Goal: Transaction & Acquisition: Purchase product/service

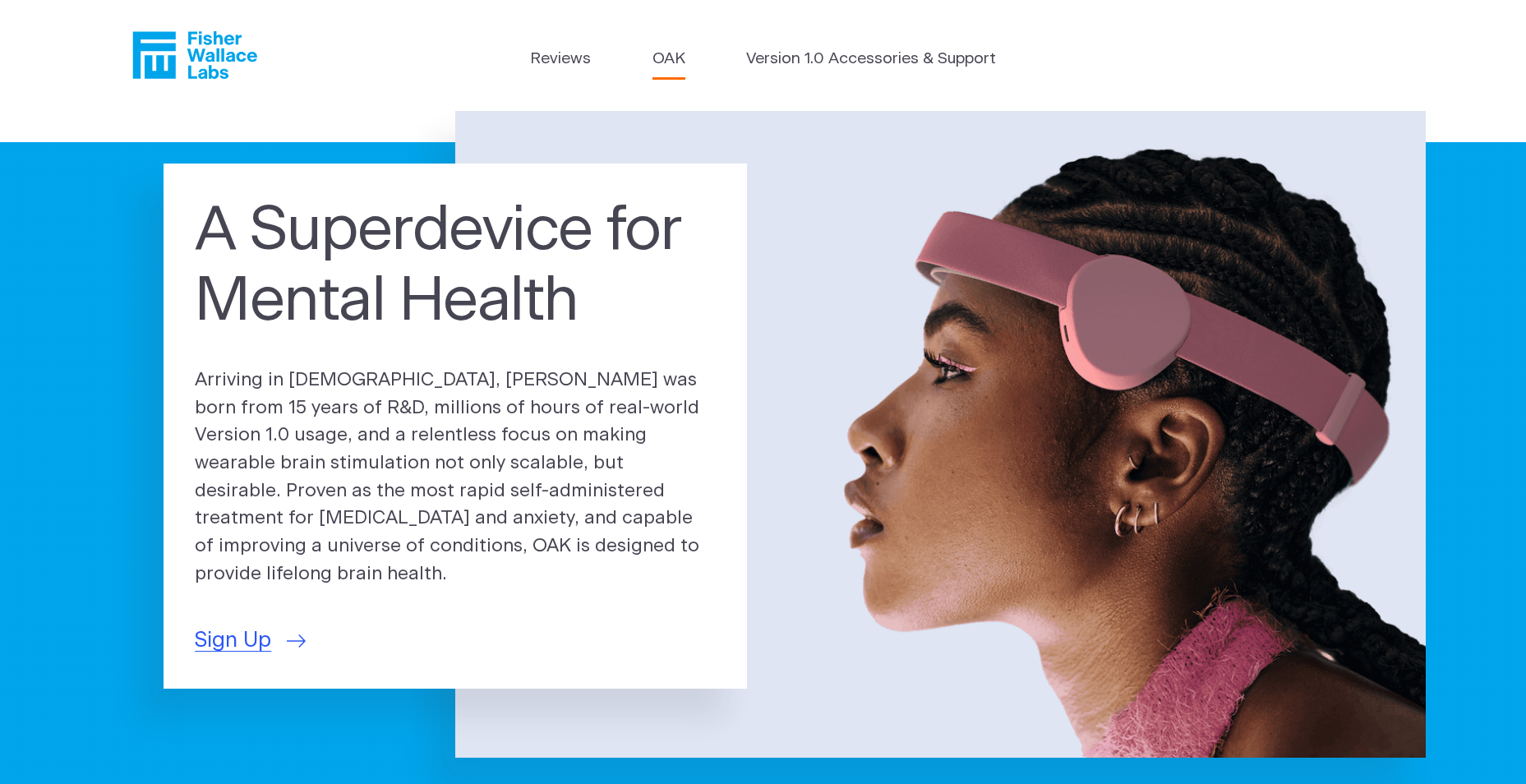
click at [664, 53] on link "OAK" at bounding box center [668, 59] width 33 height 24
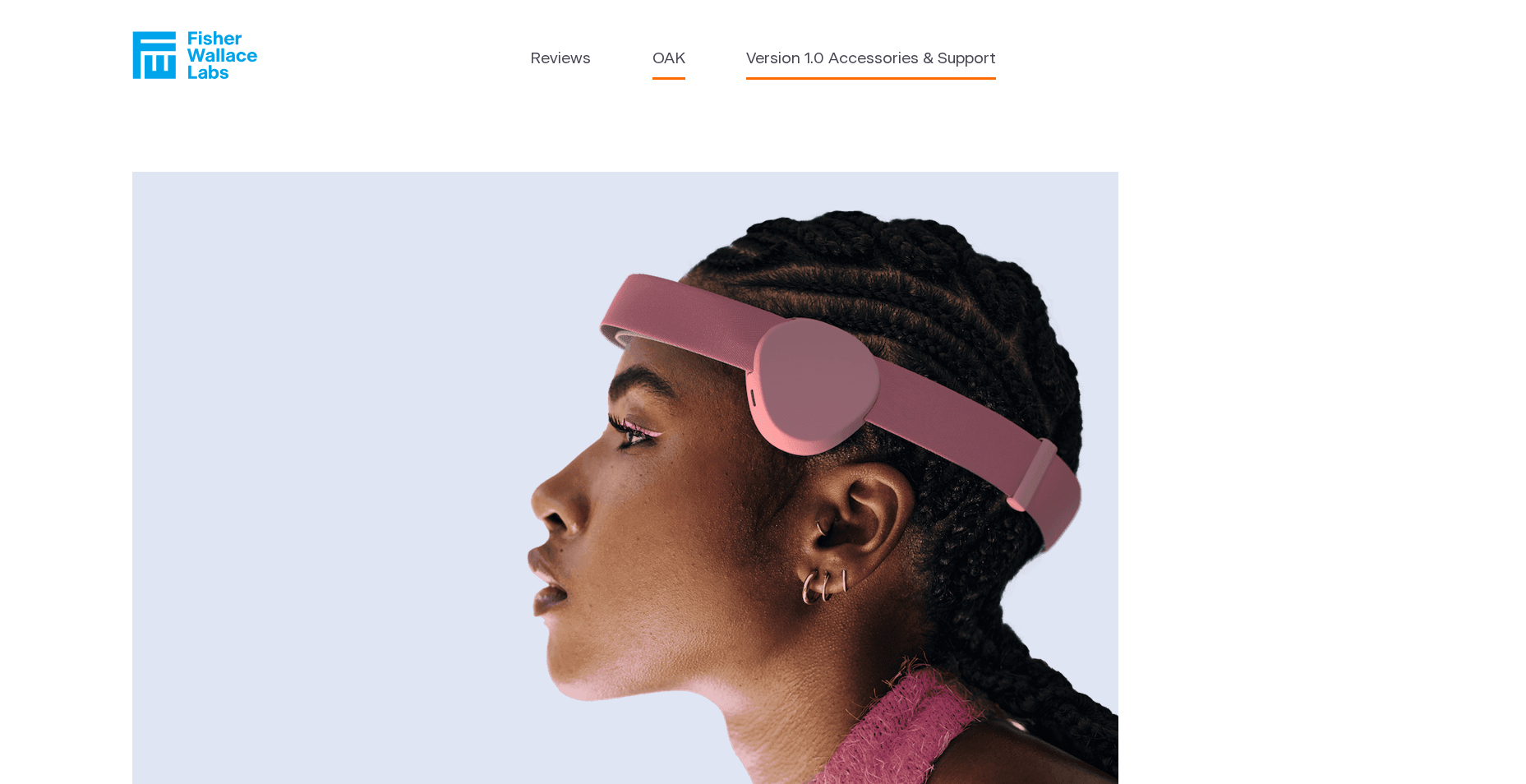
click at [845, 52] on link "Version 1.0 Accessories & Support" at bounding box center [871, 59] width 250 height 24
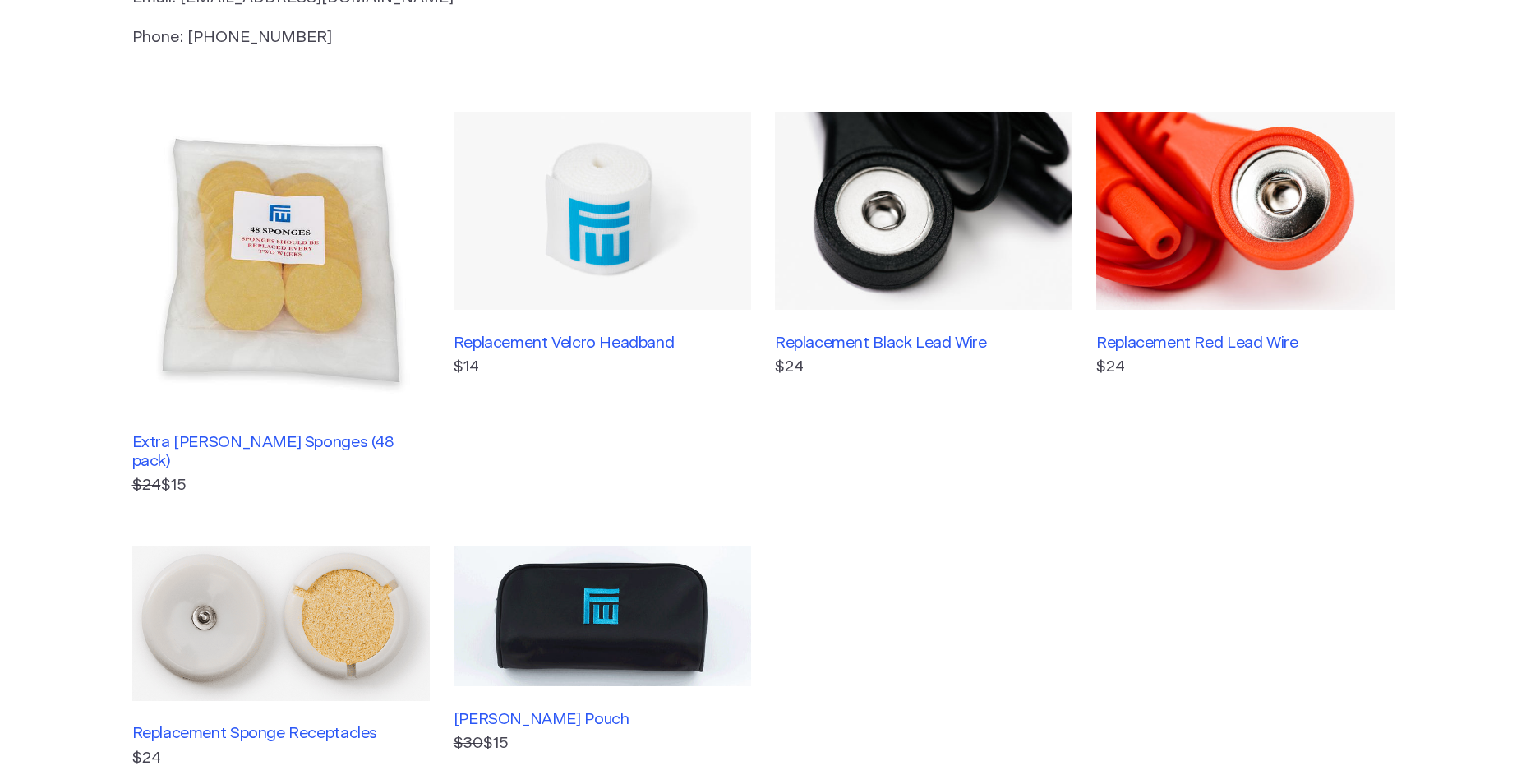
scroll to position [339, 0]
click at [346, 352] on img at bounding box center [281, 259] width 297 height 297
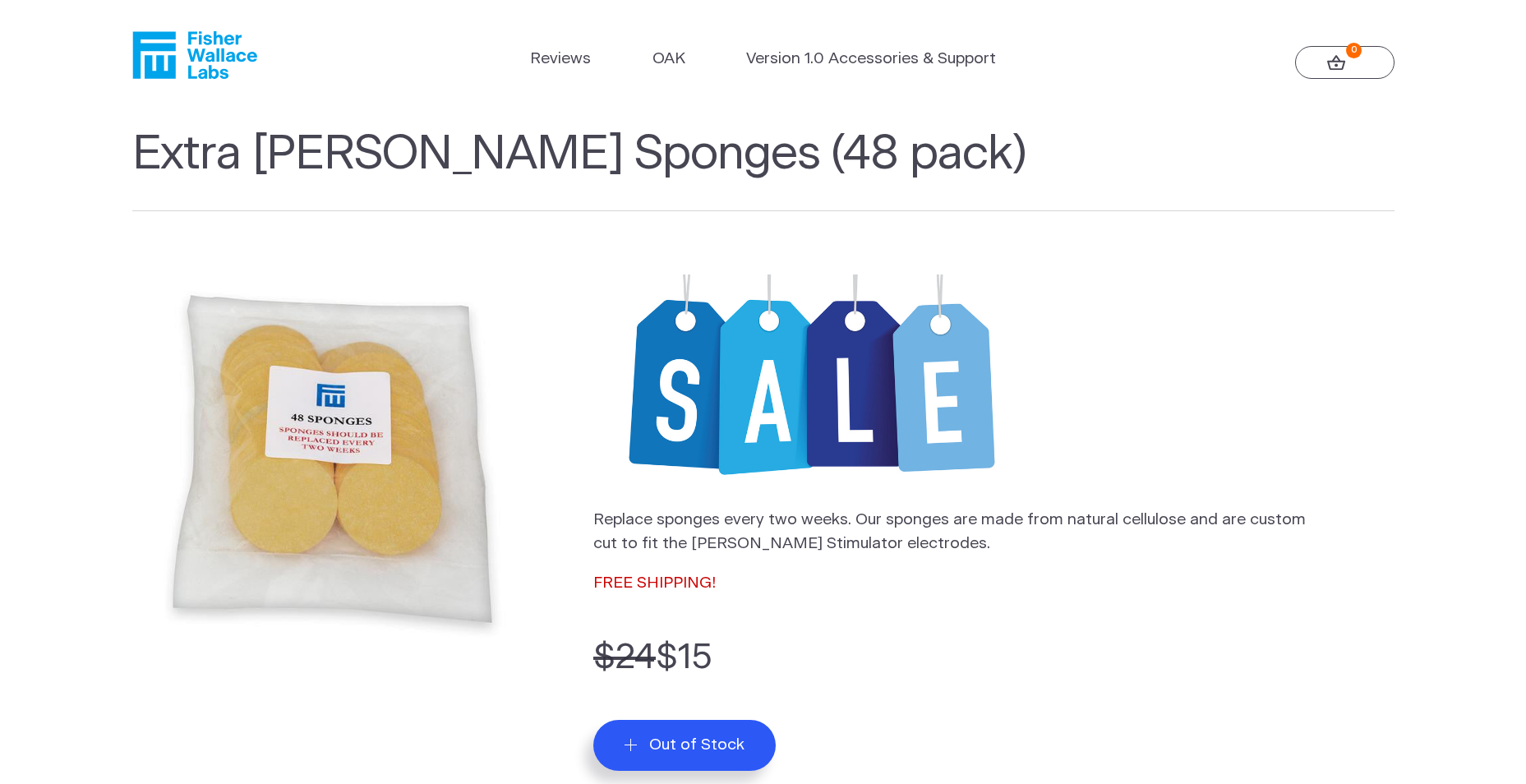
click at [186, 59] on icon "Fisher Wallace" at bounding box center [194, 55] width 125 height 48
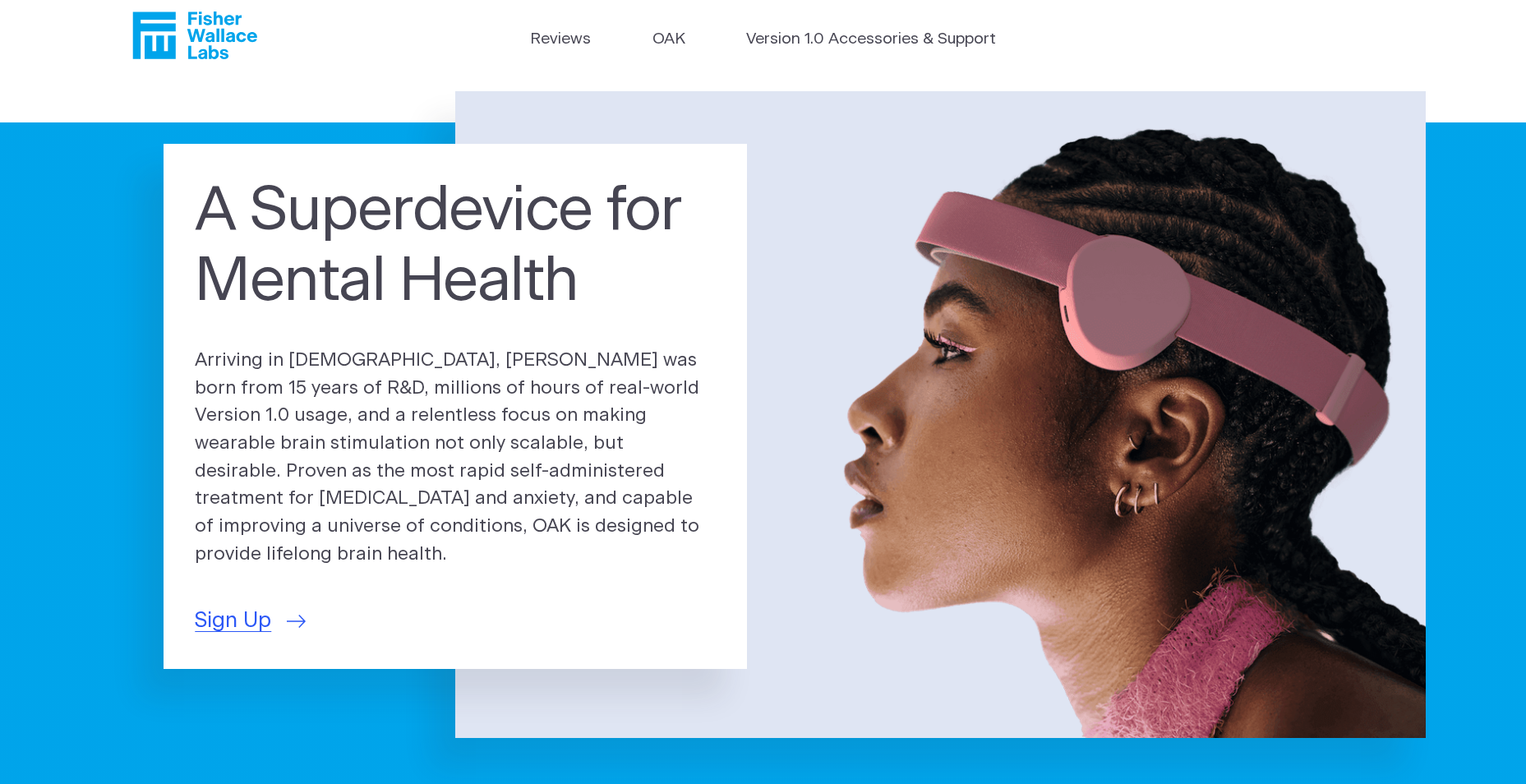
scroll to position [20, 0]
click at [215, 603] on span "Sign Up" at bounding box center [233, 619] width 76 height 32
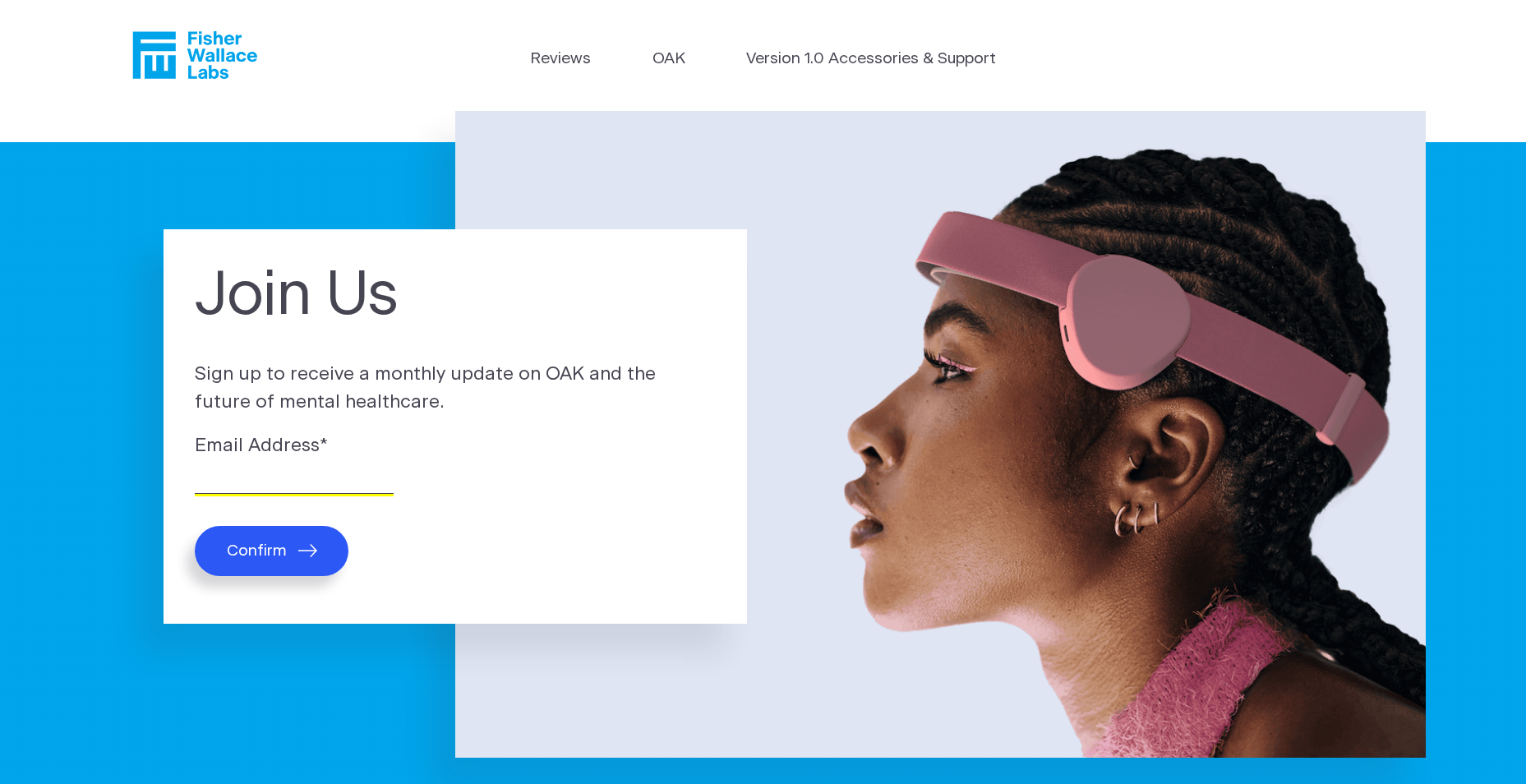
click at [264, 478] on input "Email Address *" at bounding box center [294, 480] width 199 height 26
type input "stylerhaymore@gmail.com"
click at [281, 543] on span "Confirm" at bounding box center [257, 550] width 60 height 19
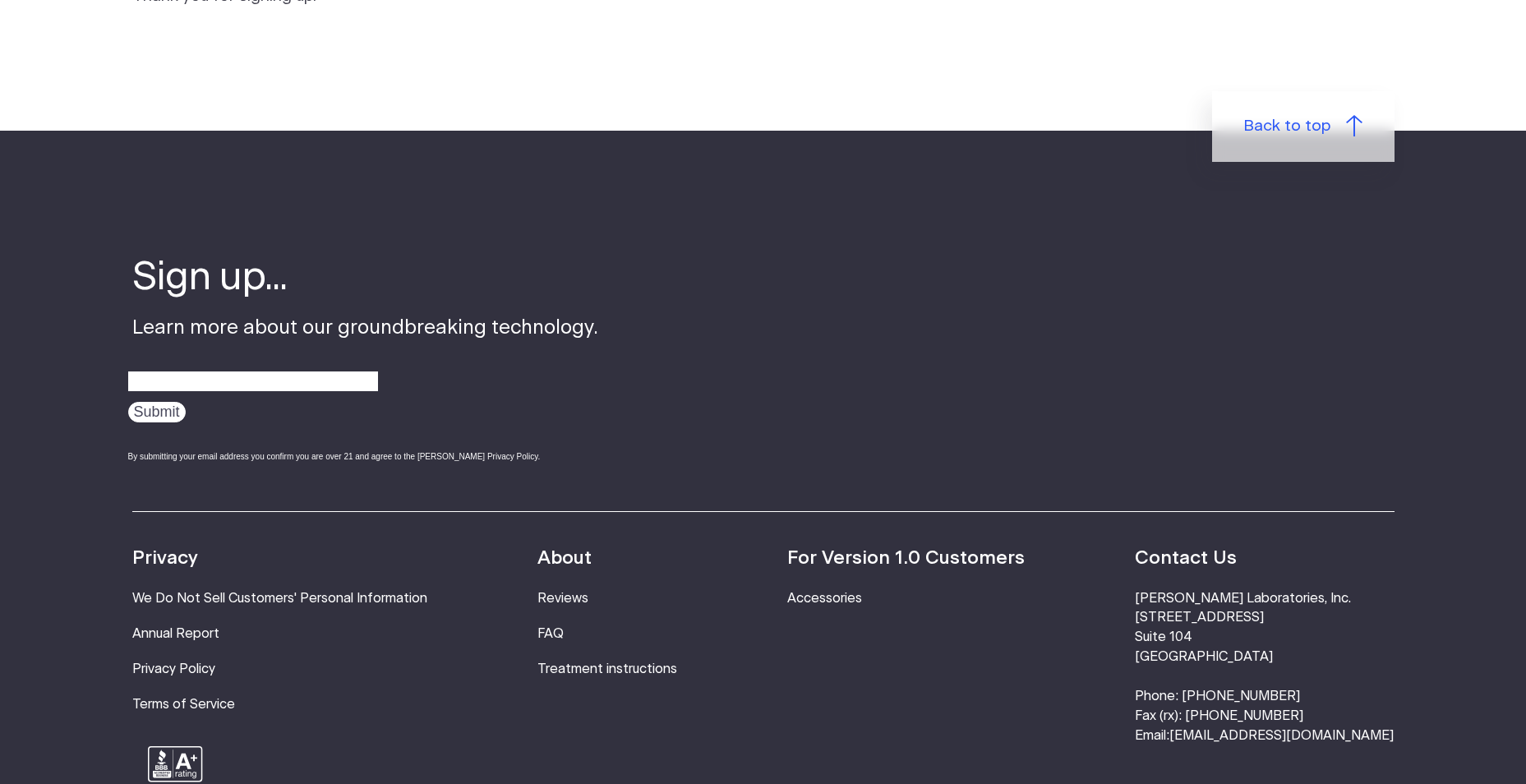
scroll to position [253, 0]
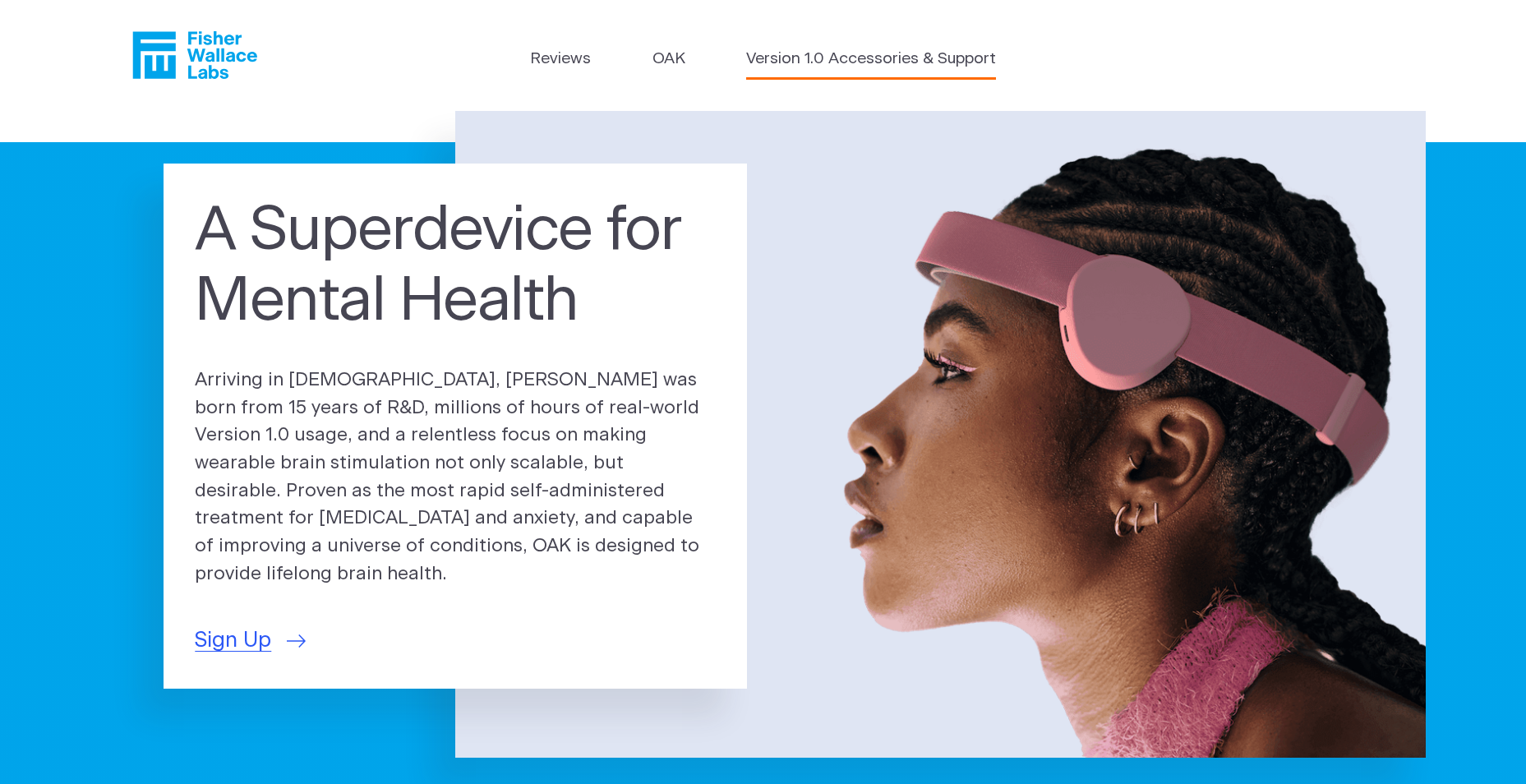
click at [858, 57] on link "Version 1.0 Accessories & Support" at bounding box center [871, 59] width 250 height 24
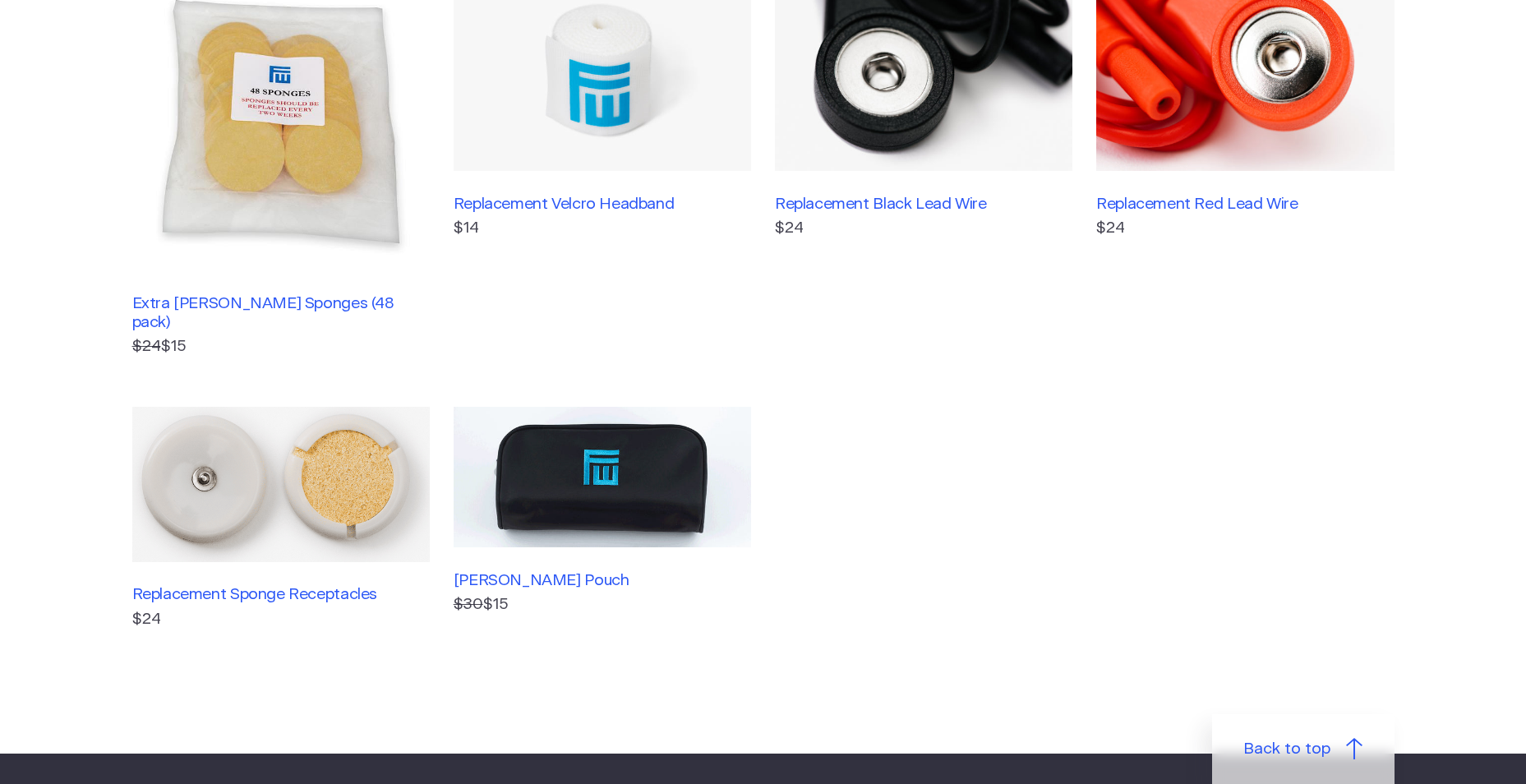
scroll to position [475, 0]
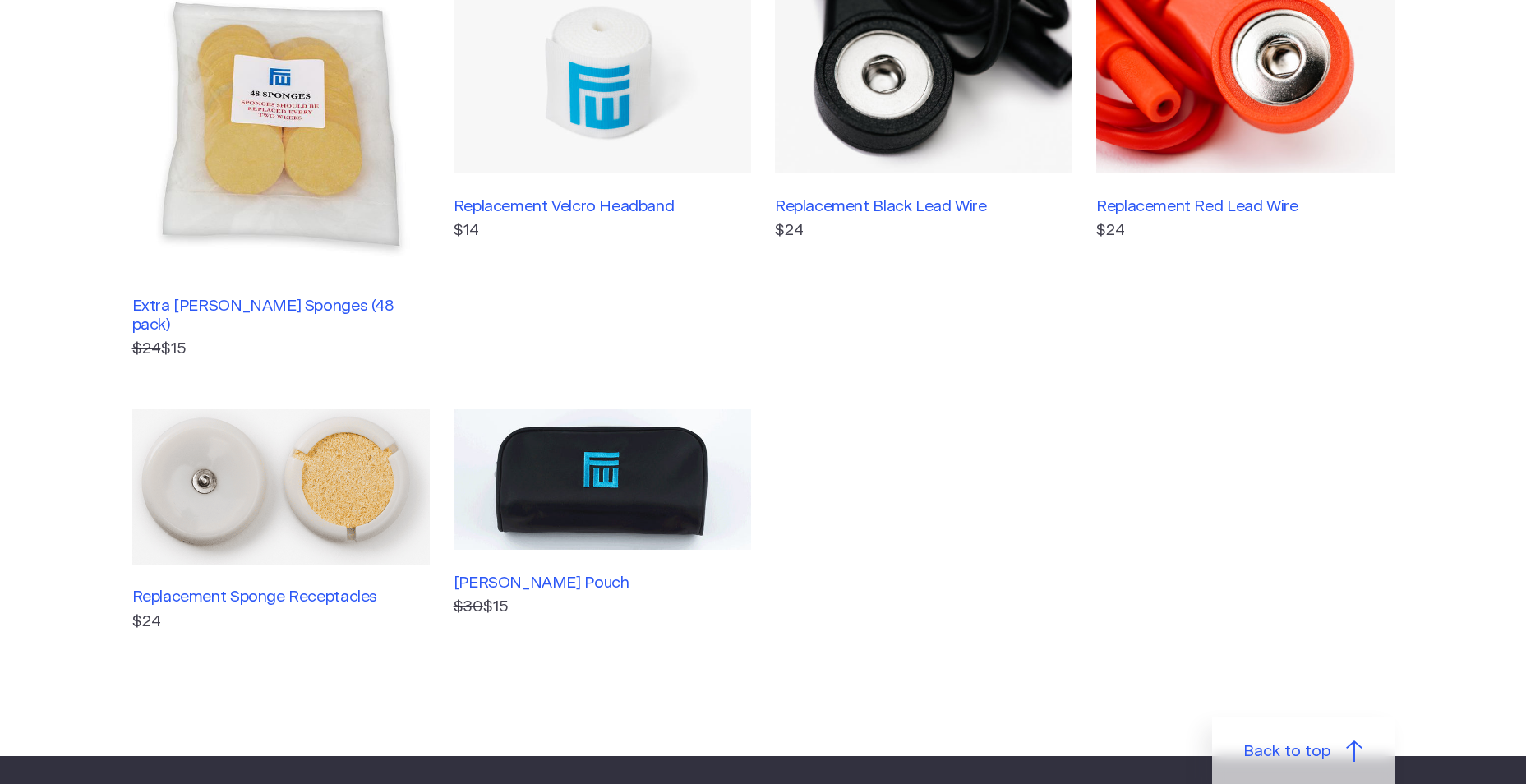
click at [302, 224] on img at bounding box center [281, 124] width 297 height 297
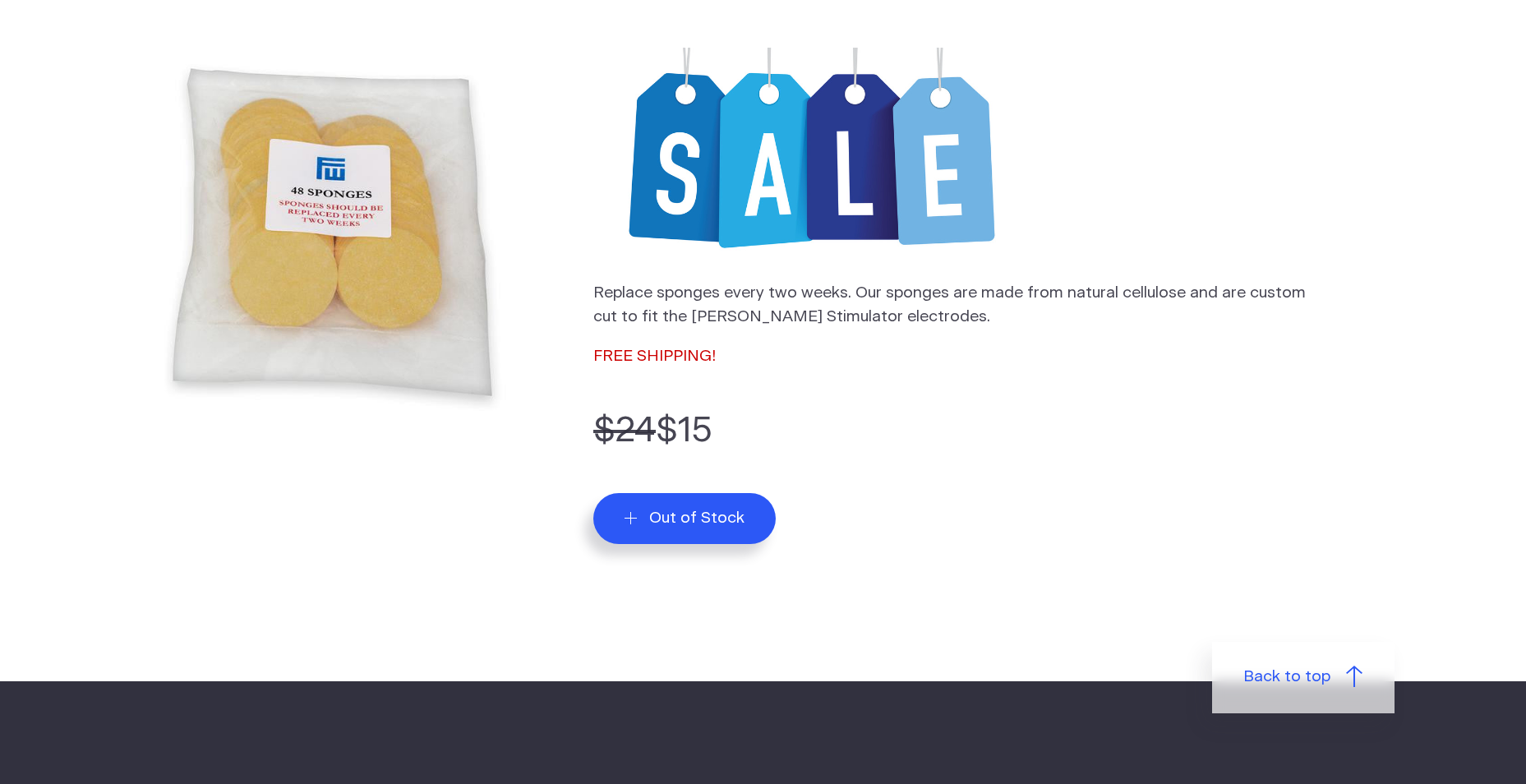
scroll to position [234, 0]
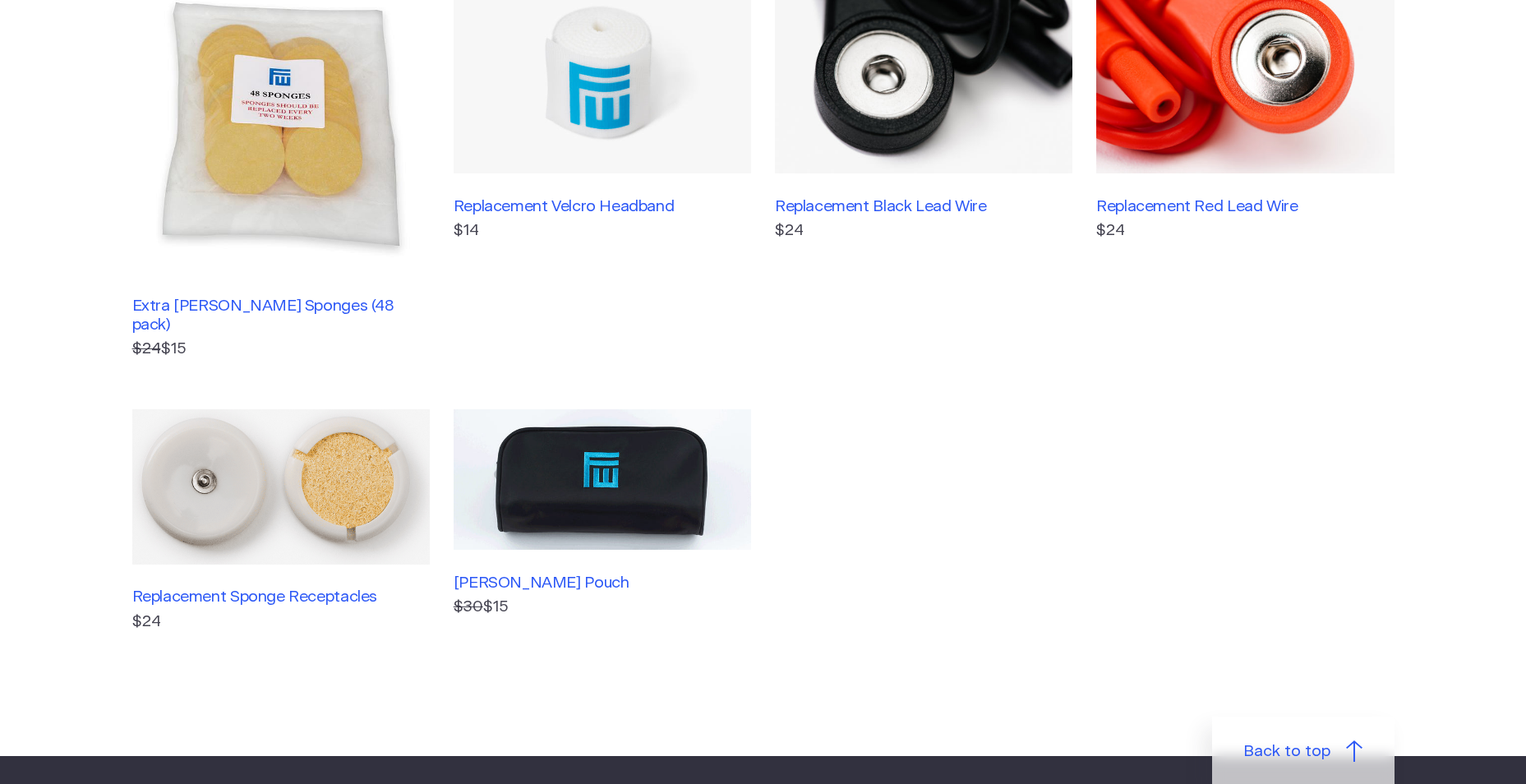
click at [218, 430] on img at bounding box center [281, 486] width 297 height 155
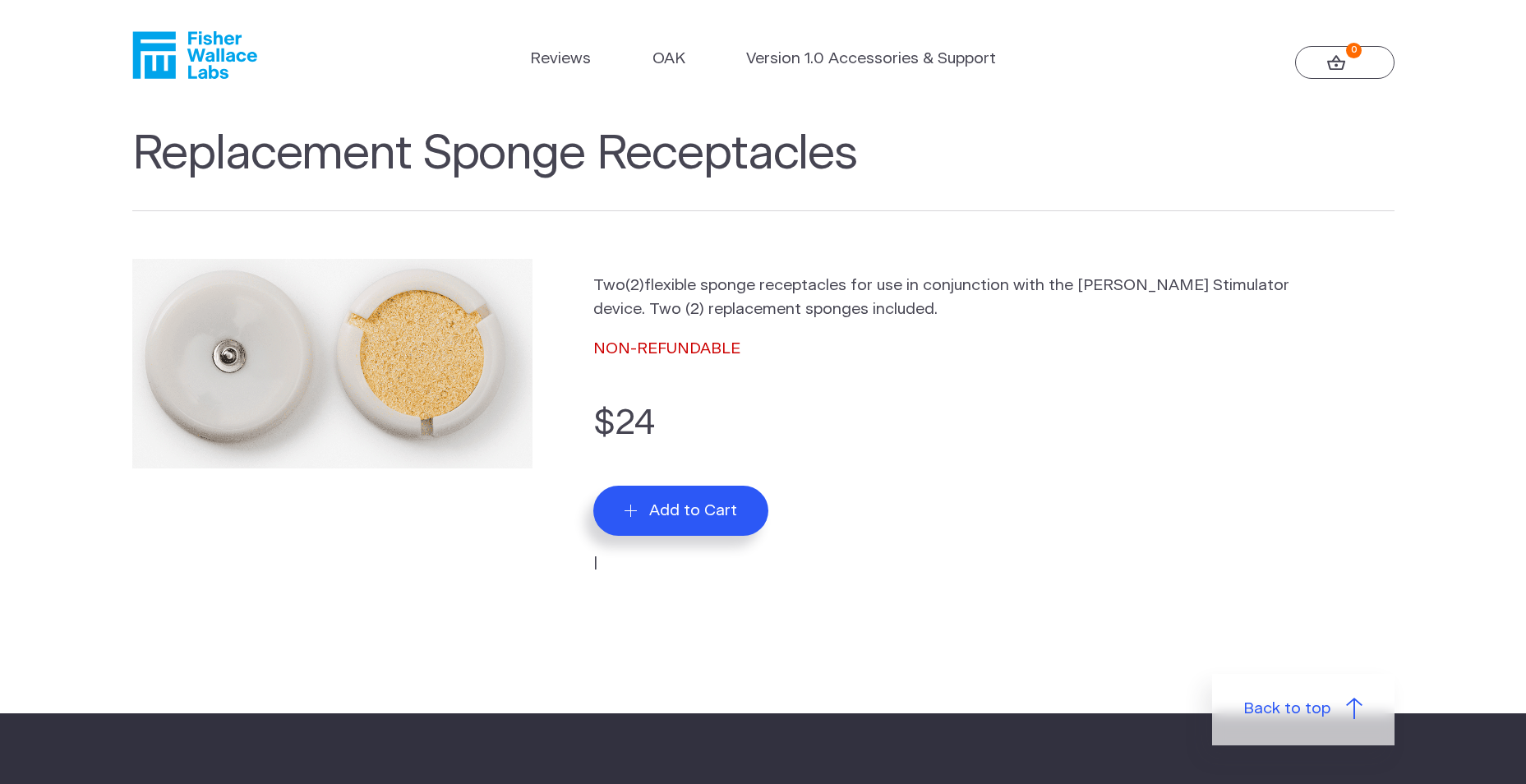
click at [692, 511] on span "Add to Cart" at bounding box center [692, 510] width 88 height 19
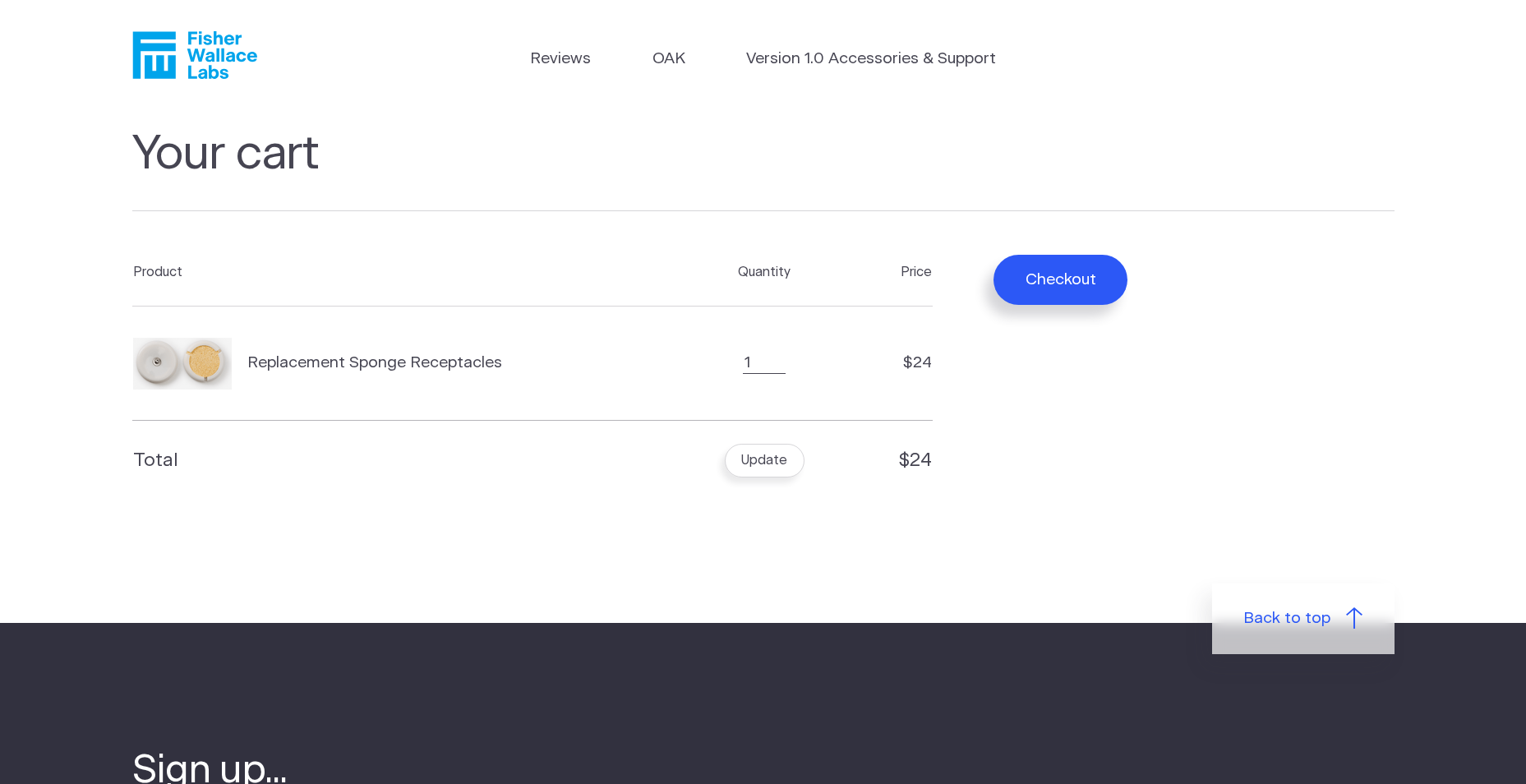
click at [1044, 265] on button "Checkout" at bounding box center [1060, 280] width 134 height 50
